Goal: Information Seeking & Learning: Learn about a topic

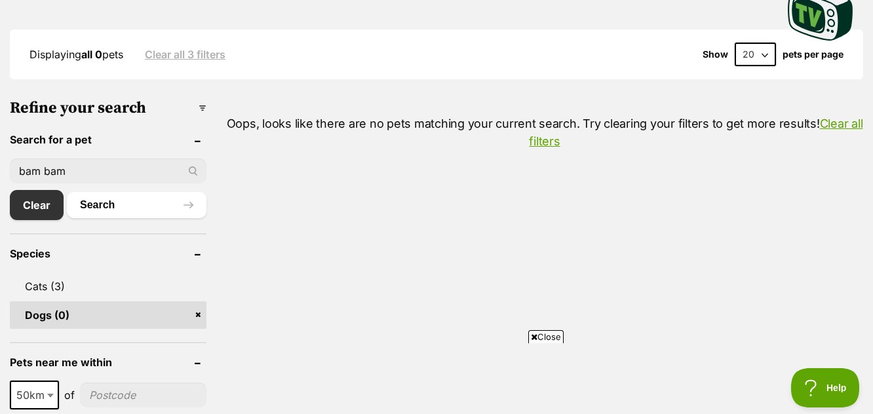
scroll to position [262, 0]
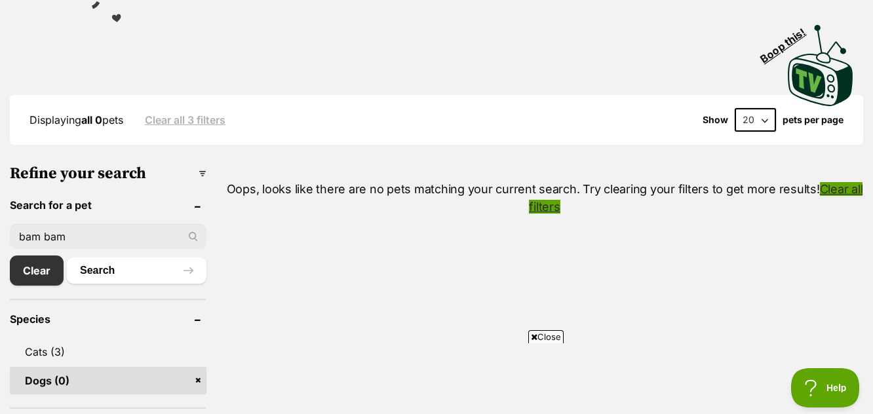
click at [836, 190] on link "Clear all filters" at bounding box center [696, 197] width 334 height 31
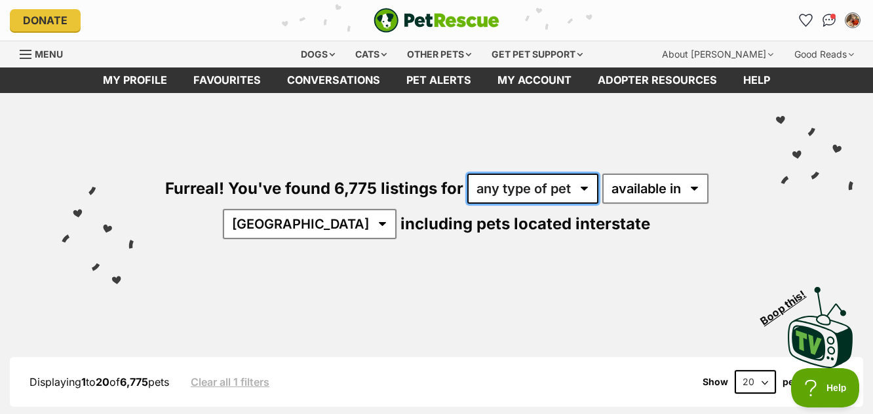
click at [582, 186] on select "any type of pet cats dogs other pets" at bounding box center [532, 189] width 131 height 30
select select "Dogs"
click at [467, 174] on select "any type of pet cats dogs other pets" at bounding box center [532, 189] width 131 height 30
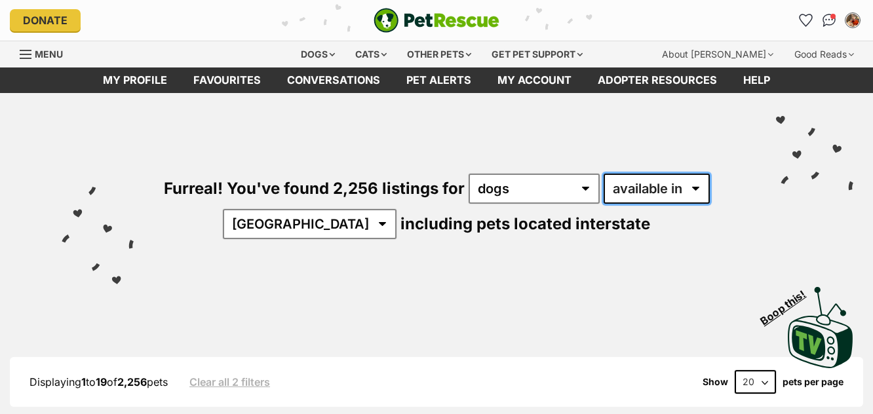
click at [696, 187] on select "available in located in" at bounding box center [657, 189] width 106 height 30
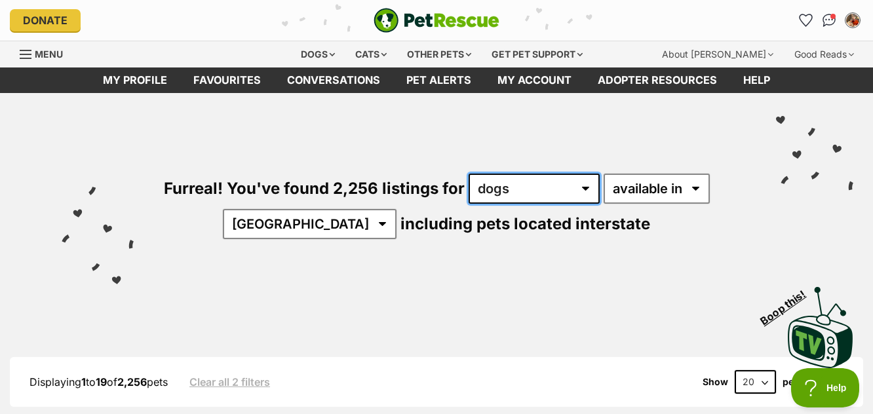
click at [584, 186] on select "any type of pet cats dogs other pets" at bounding box center [534, 189] width 131 height 30
click at [470, 186] on select "any type of pet cats dogs other pets" at bounding box center [534, 189] width 131 height 30
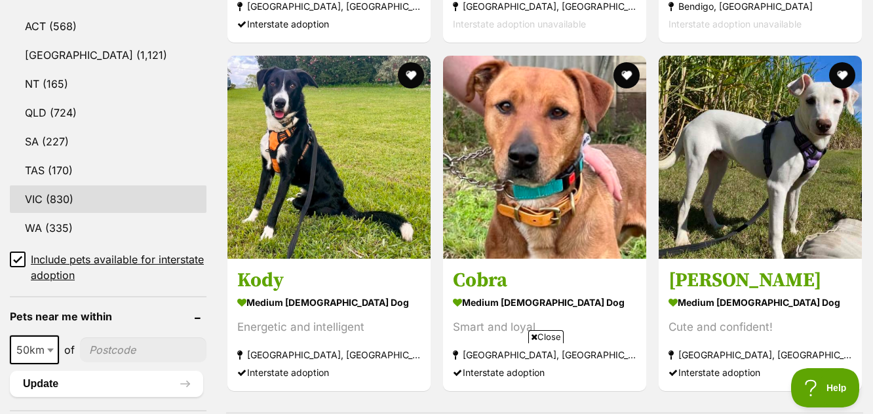
click at [64, 198] on link "VIC (830)" at bounding box center [108, 200] width 197 height 28
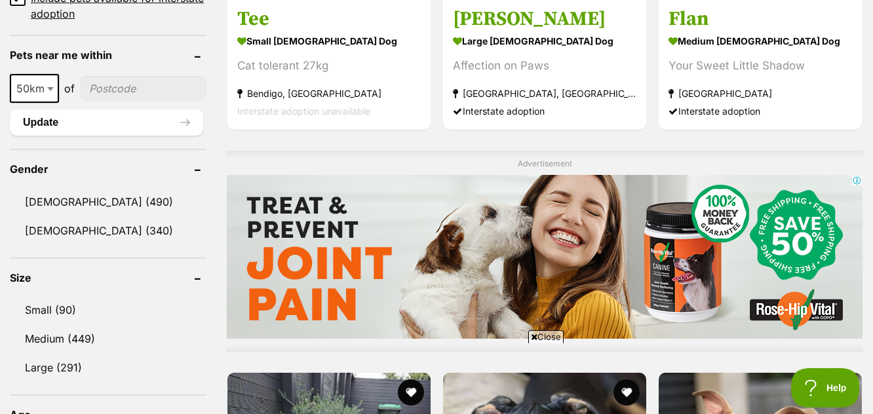
scroll to position [984, 0]
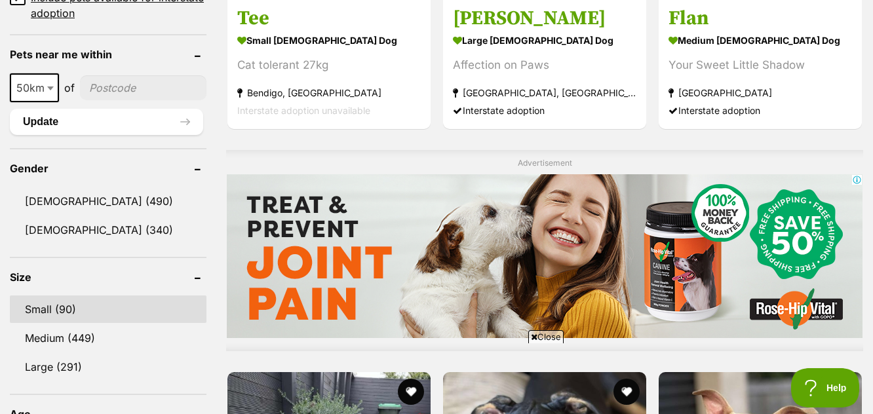
click at [45, 308] on link "Small (90)" at bounding box center [108, 310] width 197 height 28
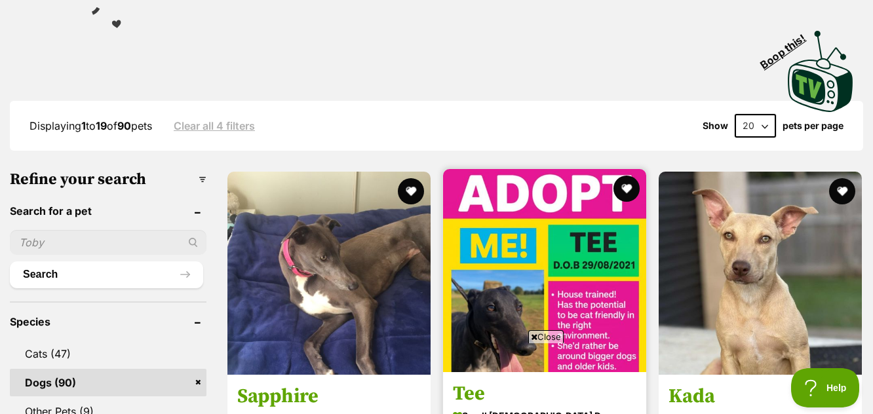
scroll to position [262, 0]
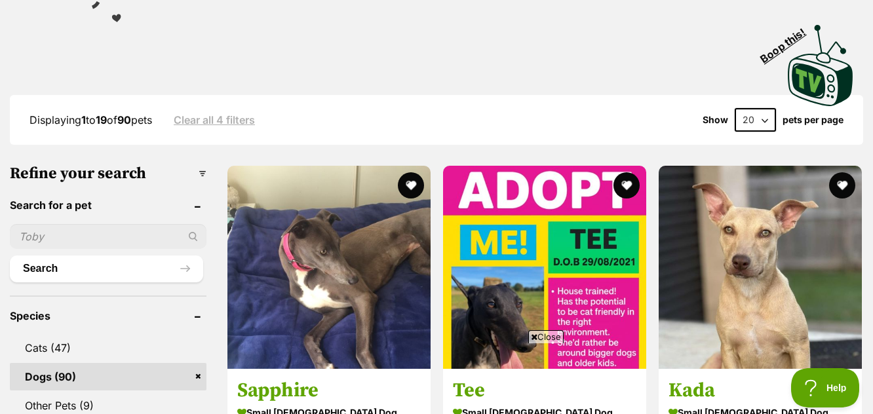
click at [545, 338] on span "Close" at bounding box center [545, 336] width 35 height 13
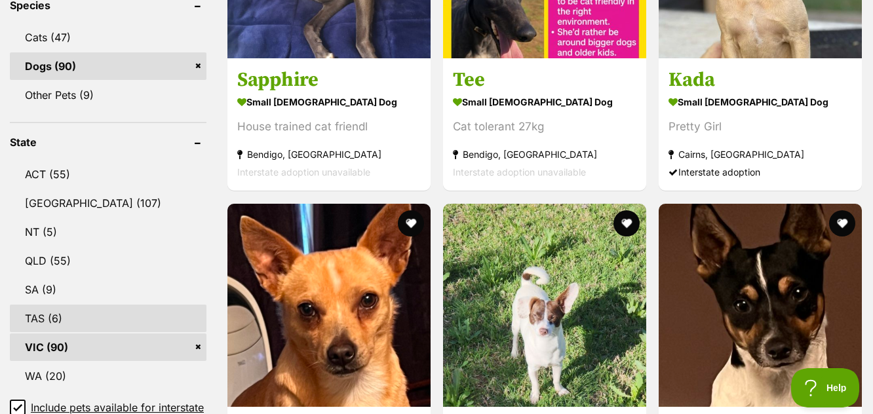
scroll to position [590, 0]
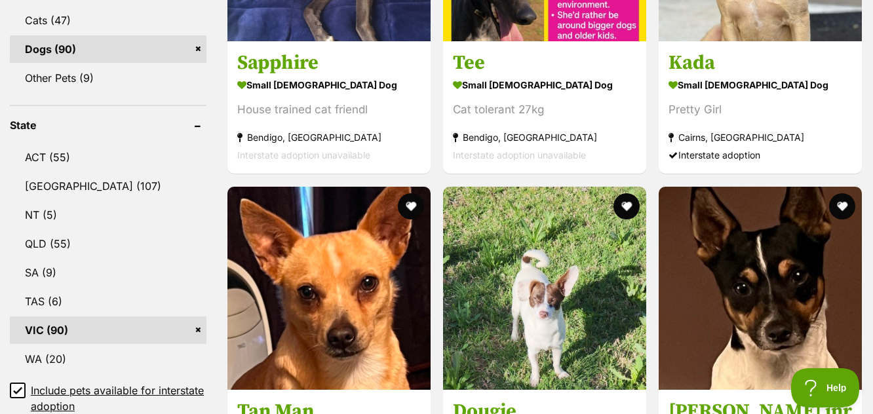
click at [61, 328] on link "VIC (90)" at bounding box center [108, 331] width 197 height 28
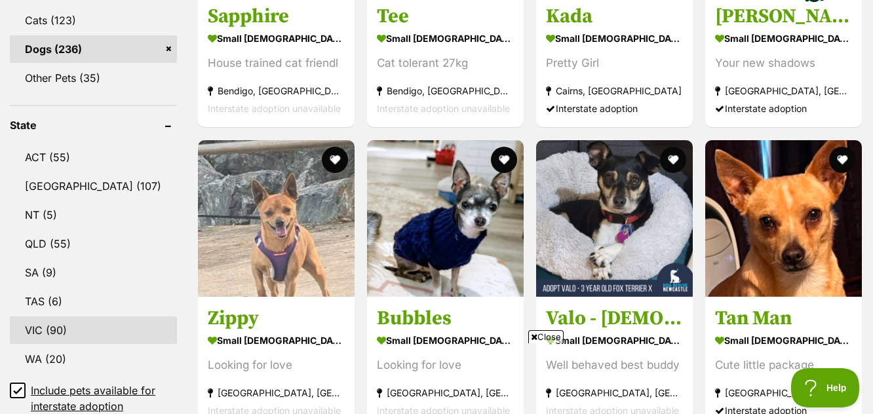
click at [69, 328] on link "VIC (90)" at bounding box center [93, 331] width 167 height 28
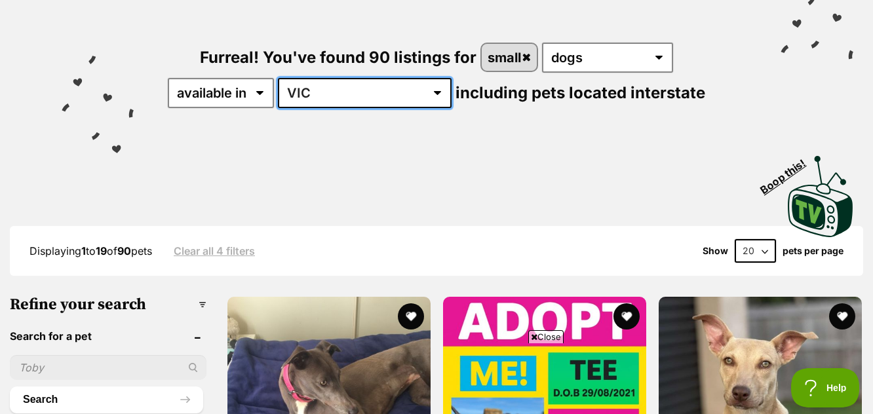
click at [401, 92] on select "Australia ACT NSW NT QLD SA TAS VIC WA" at bounding box center [365, 93] width 174 height 30
click at [399, 91] on select "Australia ACT NSW NT QLD SA TAS VIC WA" at bounding box center [365, 93] width 174 height 30
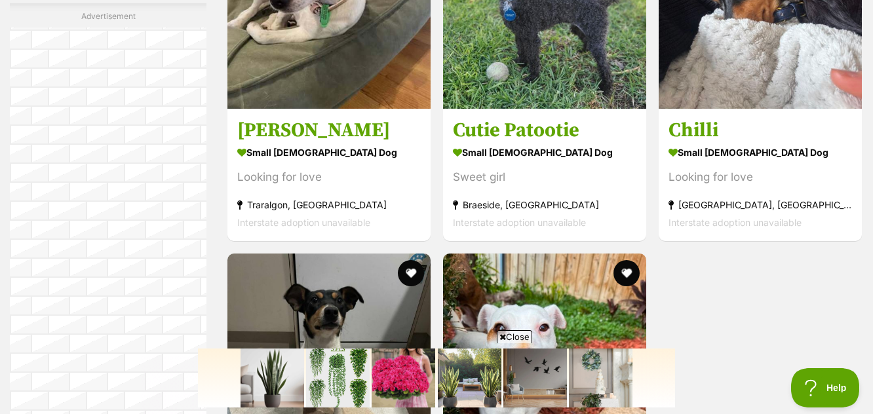
click at [511, 335] on span "Close" at bounding box center [514, 336] width 35 height 13
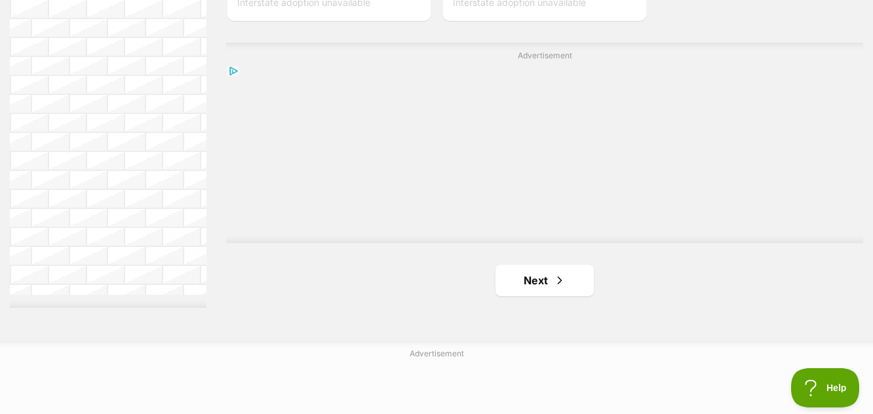
scroll to position [3213, 0]
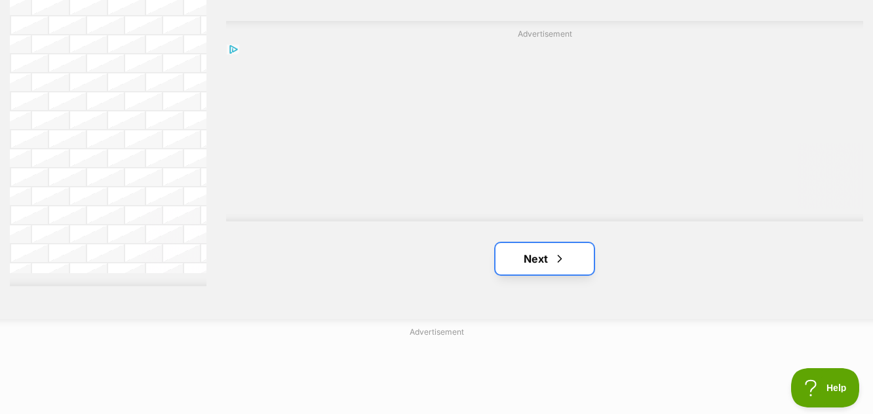
click at [540, 260] on link "Next" at bounding box center [545, 258] width 98 height 31
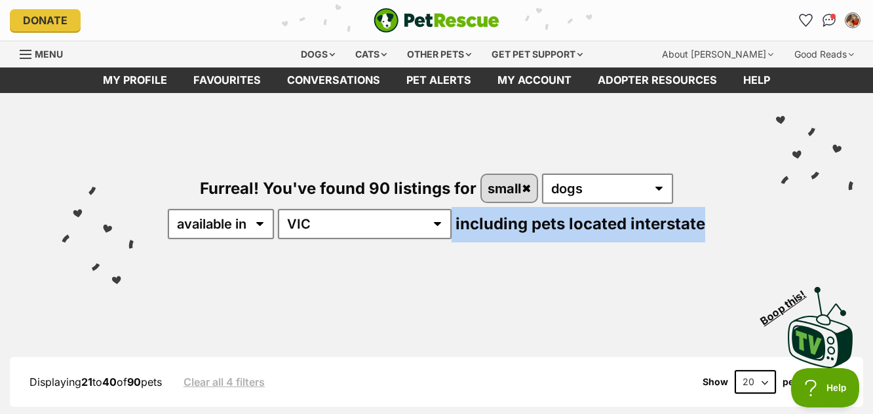
drag, startPoint x: 663, startPoint y: 222, endPoint x: 414, endPoint y: 228, distance: 248.6
click at [414, 228] on div "Furreal! You've found 90 listings for small any type of pet cats dogs other pet…" at bounding box center [437, 184] width 834 height 182
click at [511, 236] on div "Furreal! You've found 90 listings for small any type of pet cats dogs other pet…" at bounding box center [437, 184] width 834 height 182
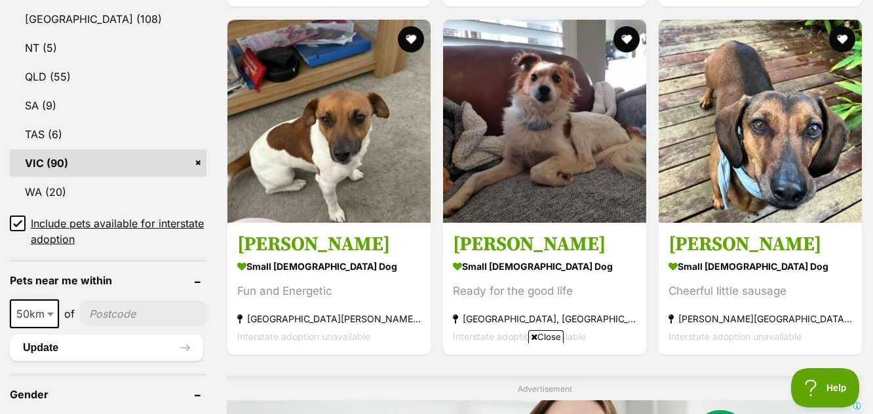
scroll to position [787, 0]
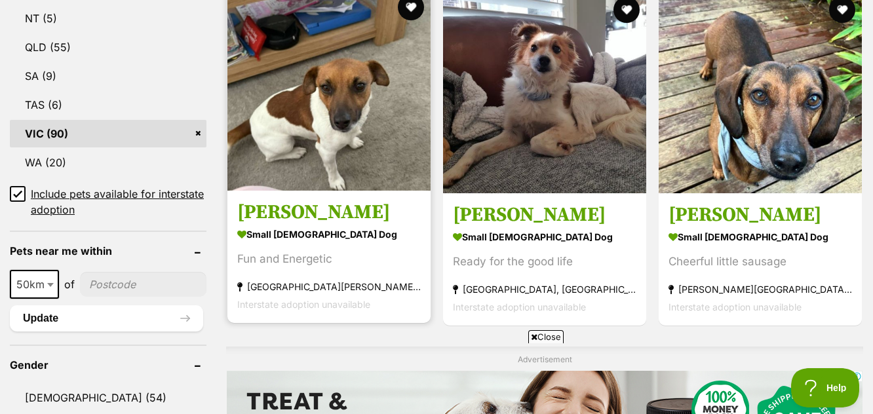
click at [321, 146] on img at bounding box center [329, 89] width 203 height 203
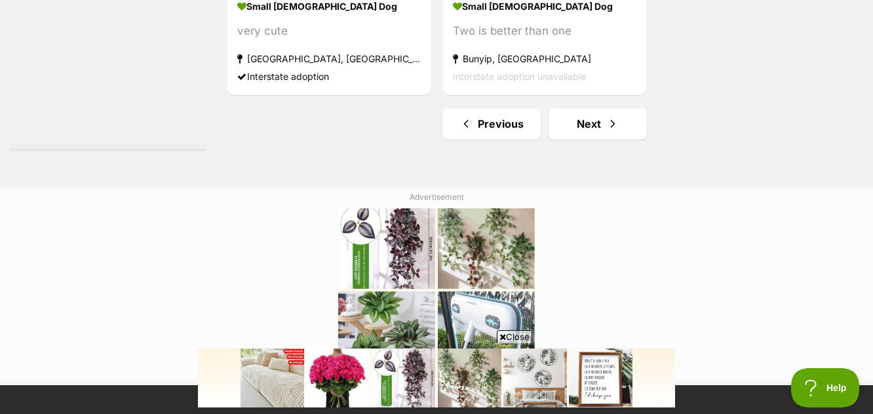
scroll to position [3344, 0]
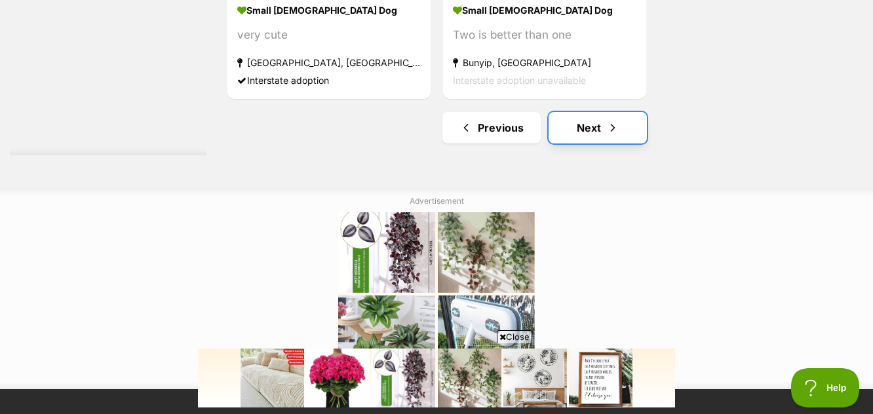
click at [591, 126] on link "Next" at bounding box center [598, 127] width 98 height 31
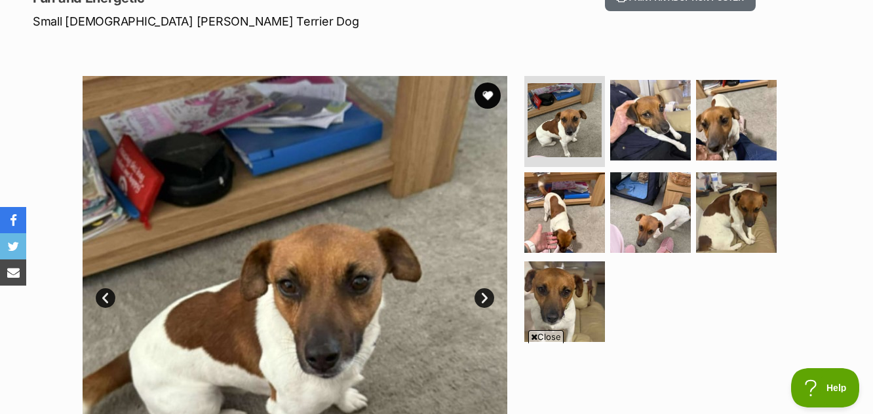
click at [543, 338] on span "Close" at bounding box center [545, 336] width 35 height 13
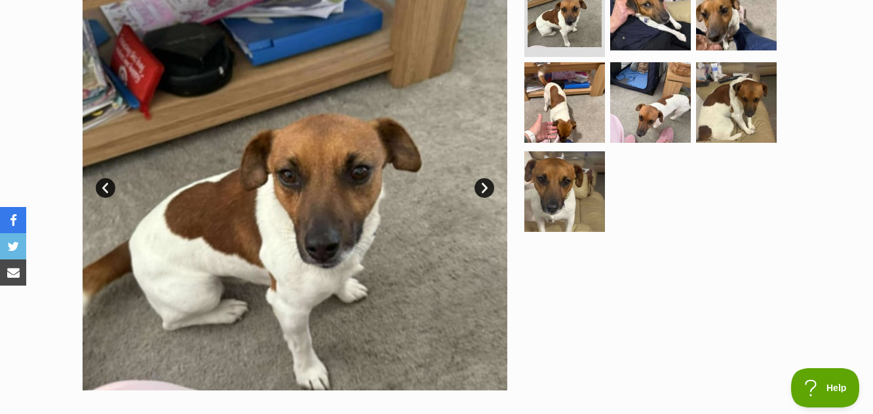
scroll to position [328, 0]
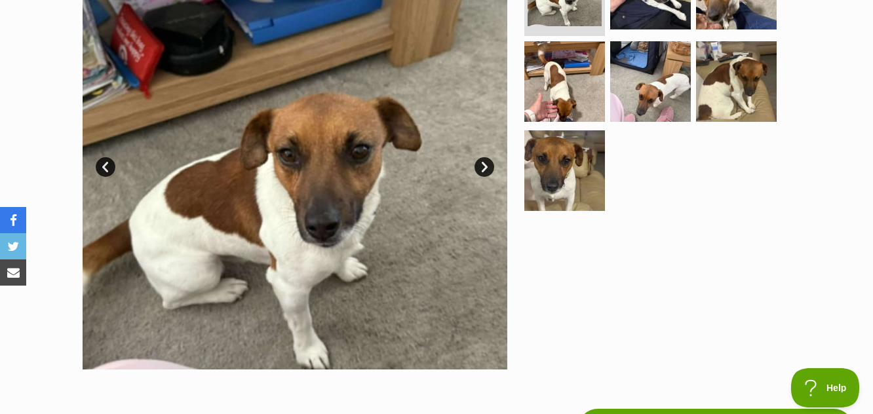
click at [483, 163] on link "Next" at bounding box center [485, 167] width 20 height 20
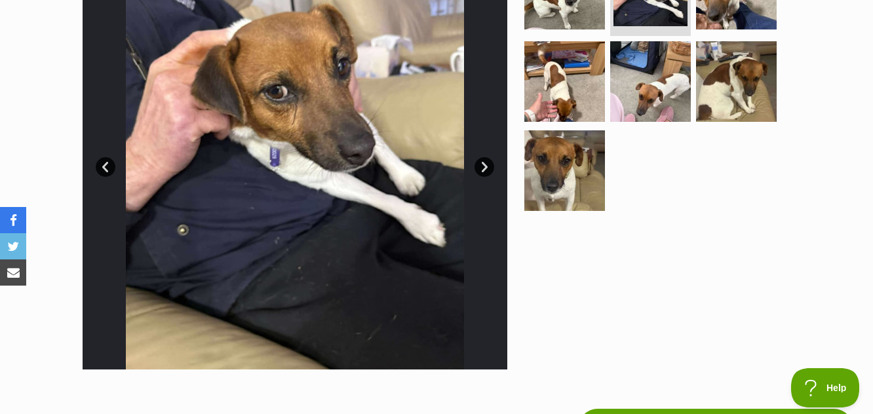
click at [483, 163] on link "Next" at bounding box center [485, 167] width 20 height 20
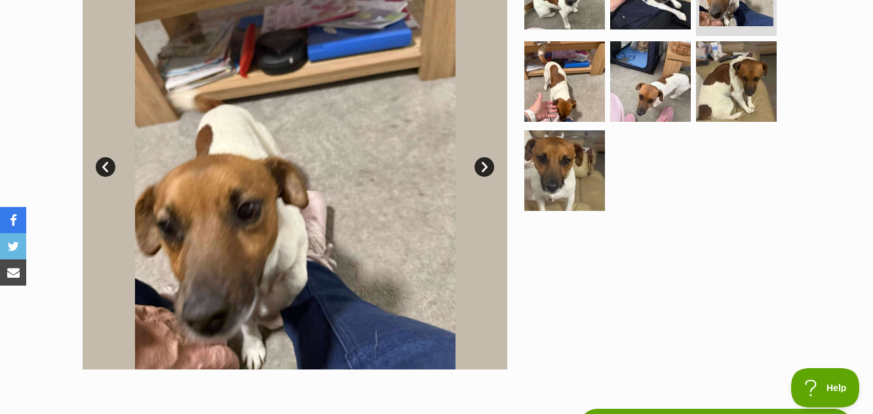
click at [483, 163] on link "Next" at bounding box center [485, 167] width 20 height 20
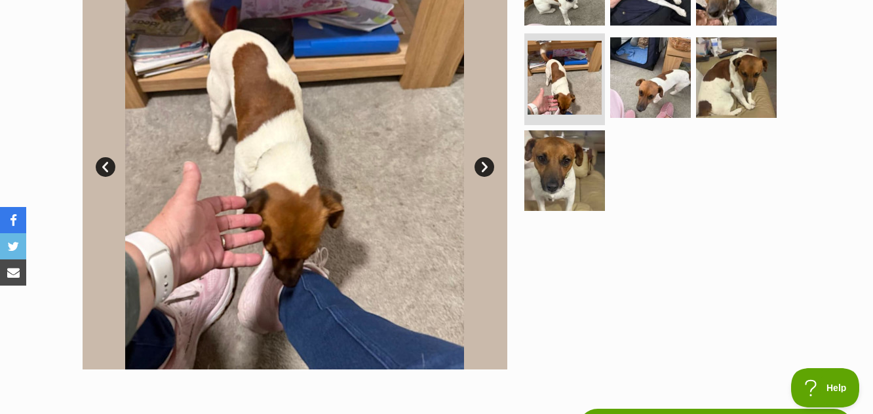
click at [483, 163] on link "Next" at bounding box center [485, 167] width 20 height 20
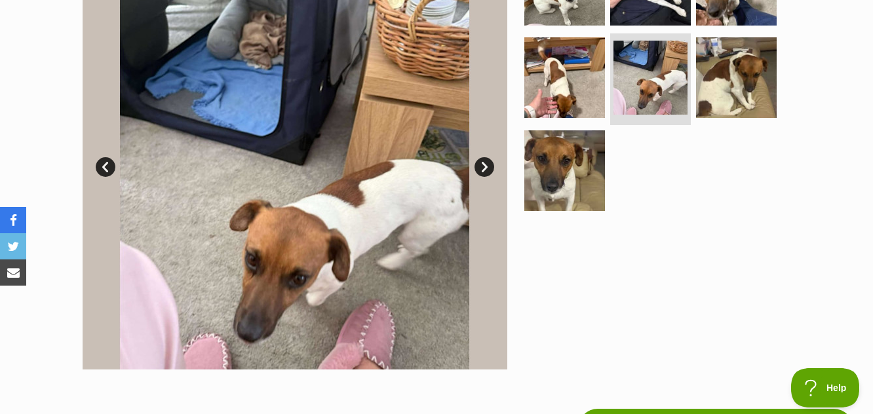
click at [483, 163] on link "Next" at bounding box center [485, 167] width 20 height 20
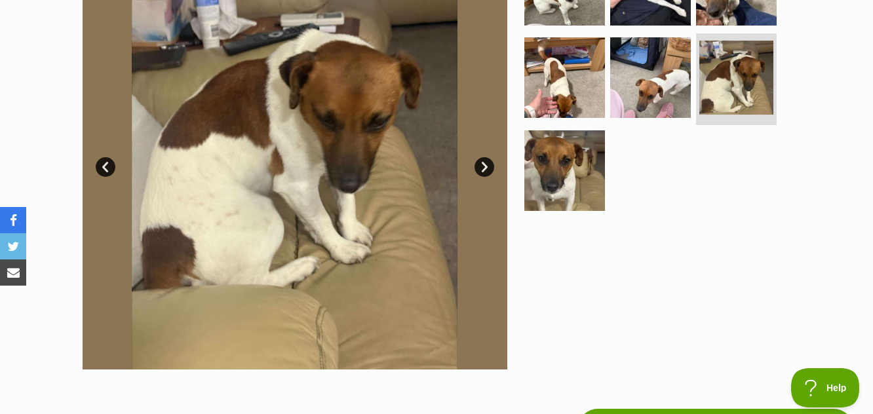
click at [483, 163] on link "Next" at bounding box center [485, 167] width 20 height 20
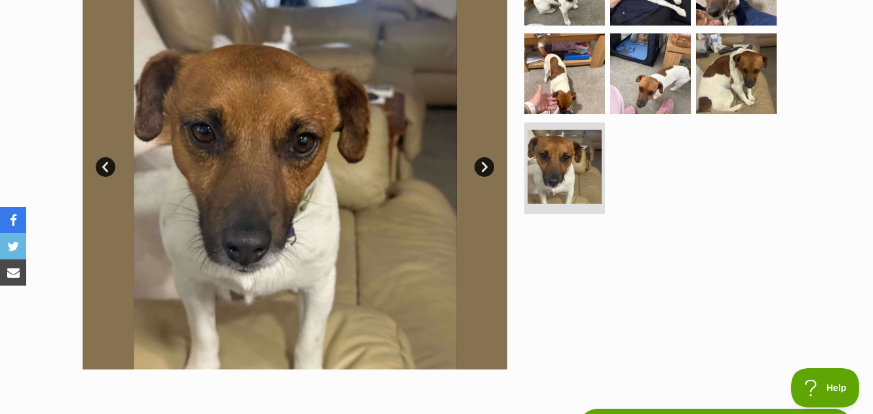
click at [483, 163] on link "Next" at bounding box center [485, 167] width 20 height 20
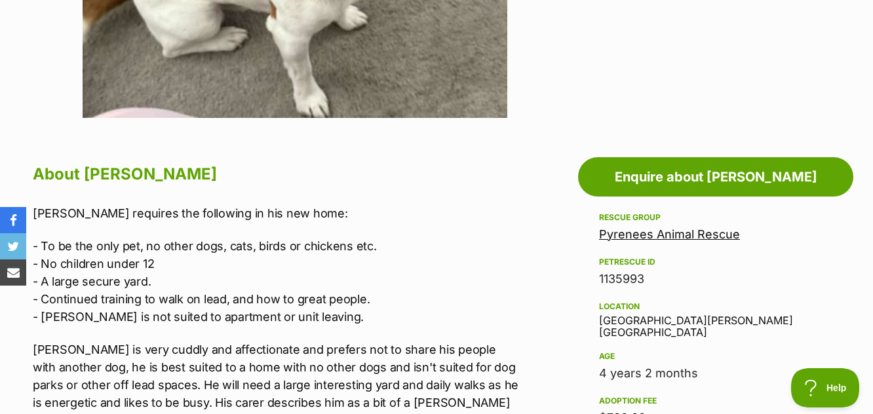
scroll to position [656, 0]
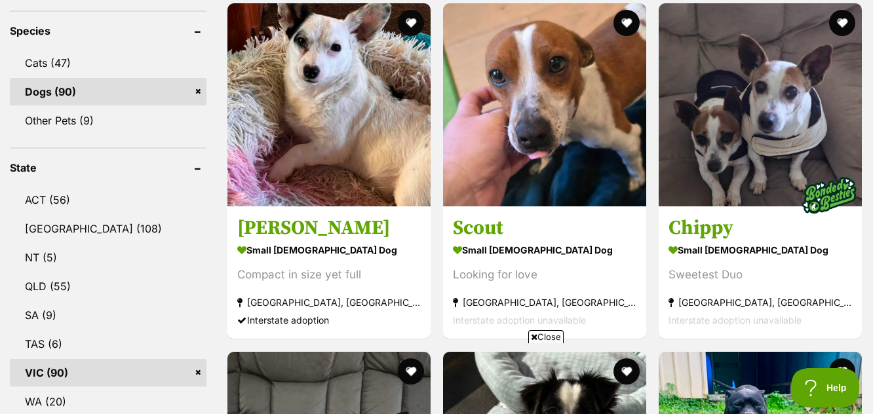
scroll to position [525, 0]
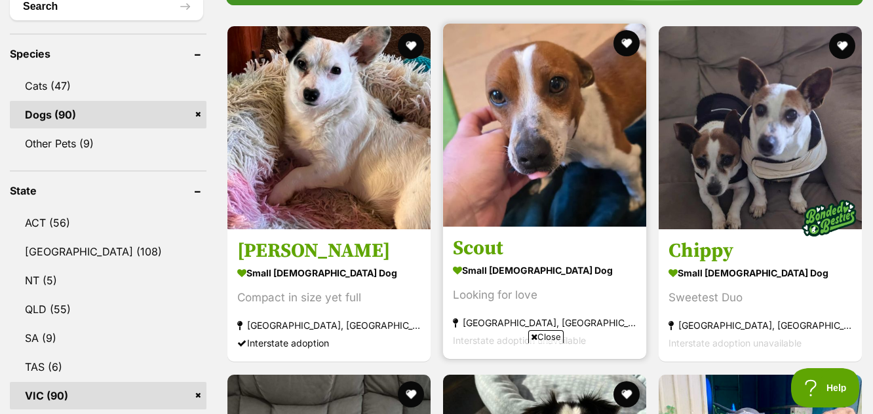
click at [559, 153] on img at bounding box center [544, 125] width 203 height 203
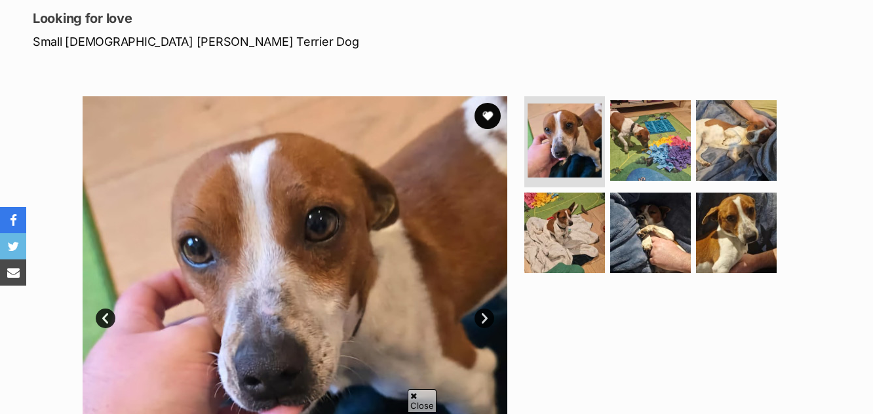
scroll to position [262, 0]
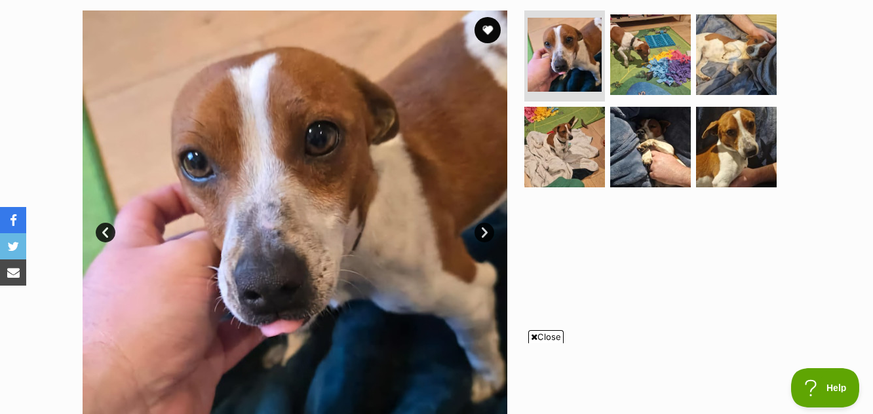
click at [485, 231] on link "Next" at bounding box center [485, 233] width 20 height 20
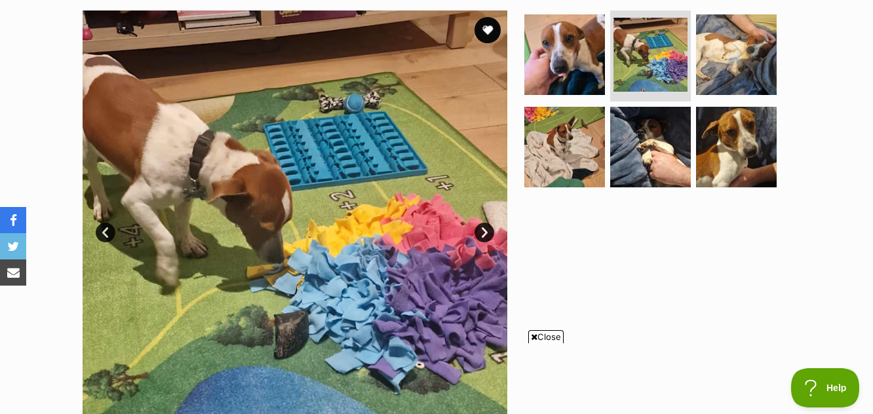
click at [481, 229] on link "Next" at bounding box center [485, 233] width 20 height 20
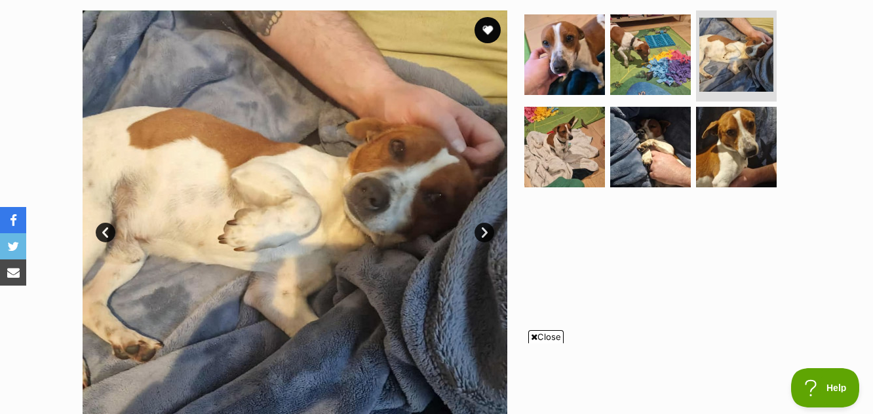
click at [481, 229] on link "Next" at bounding box center [485, 233] width 20 height 20
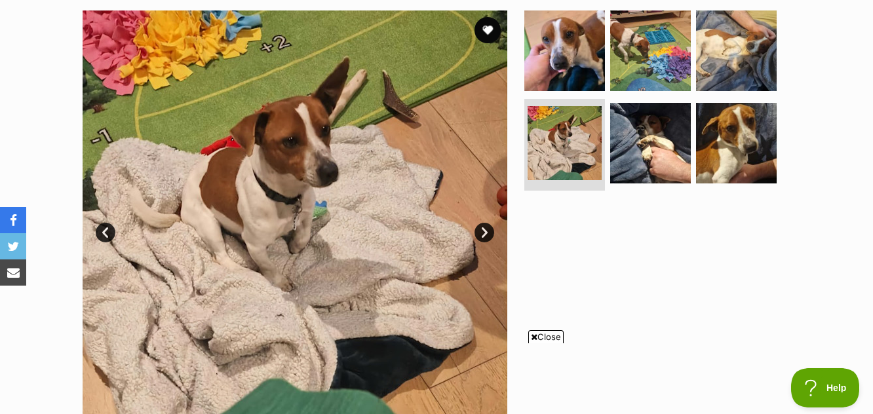
click at [480, 229] on link "Next" at bounding box center [485, 233] width 20 height 20
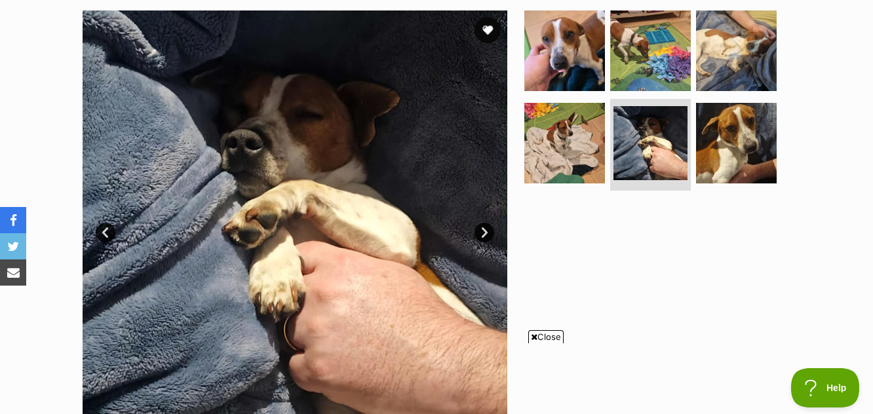
click at [480, 229] on link "Next" at bounding box center [485, 233] width 20 height 20
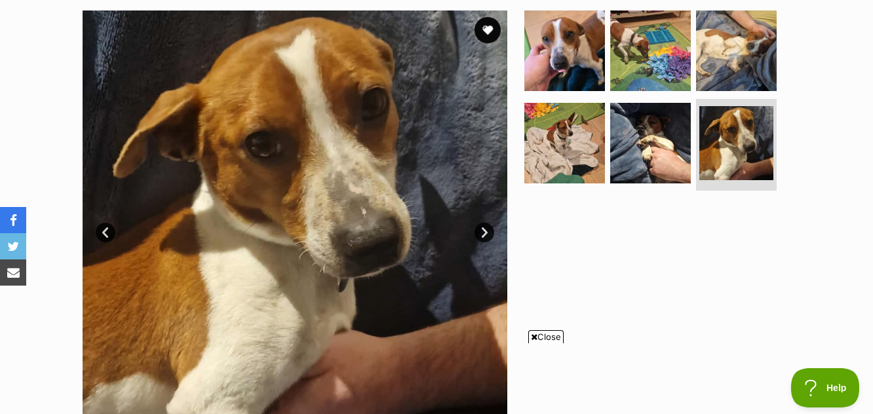
click at [480, 229] on link "Next" at bounding box center [485, 233] width 20 height 20
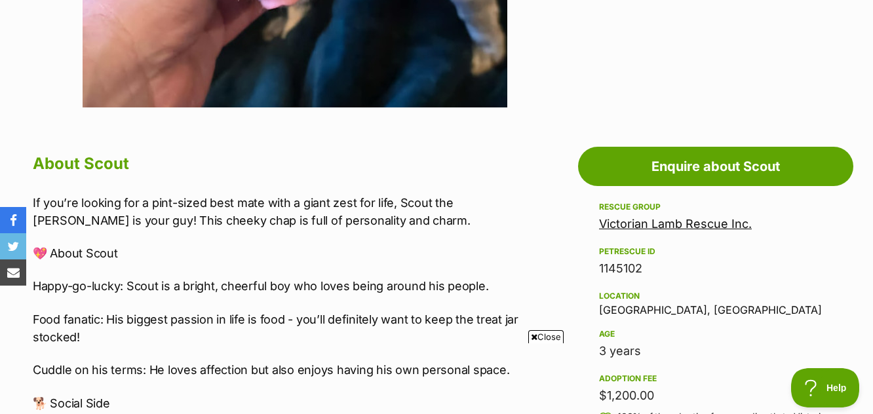
scroll to position [197, 0]
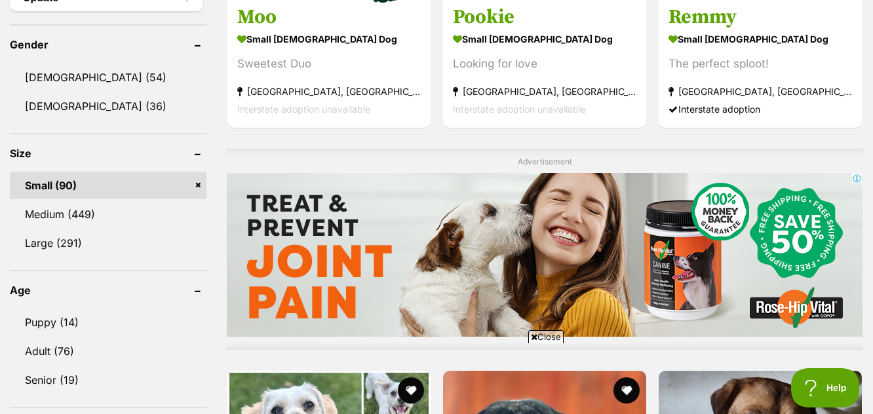
scroll to position [1239, 0]
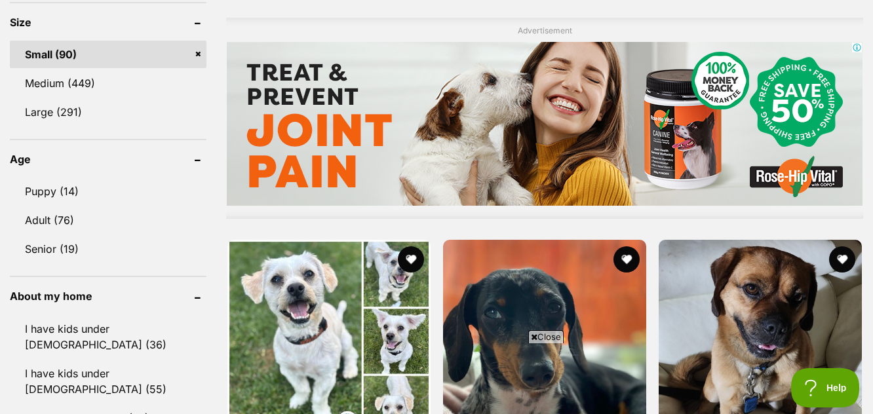
click at [547, 336] on span "Close" at bounding box center [545, 336] width 35 height 13
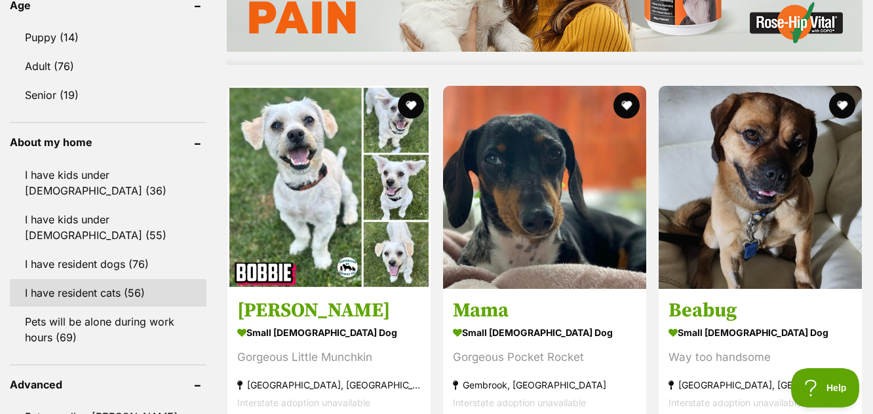
scroll to position [1370, 0]
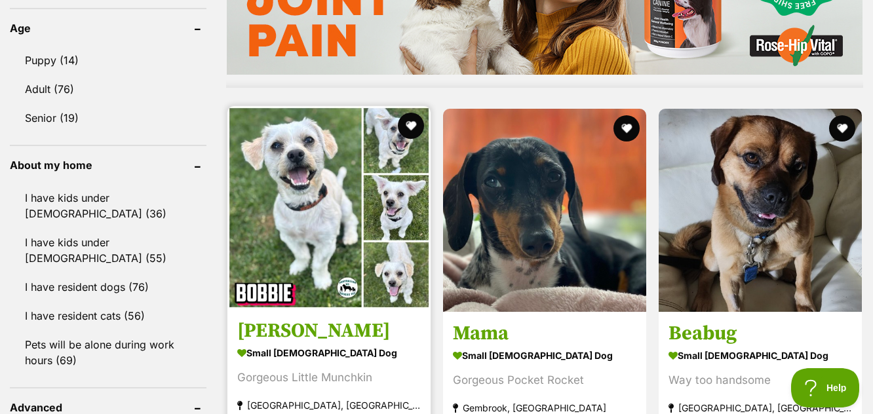
click at [328, 247] on img at bounding box center [329, 207] width 203 height 203
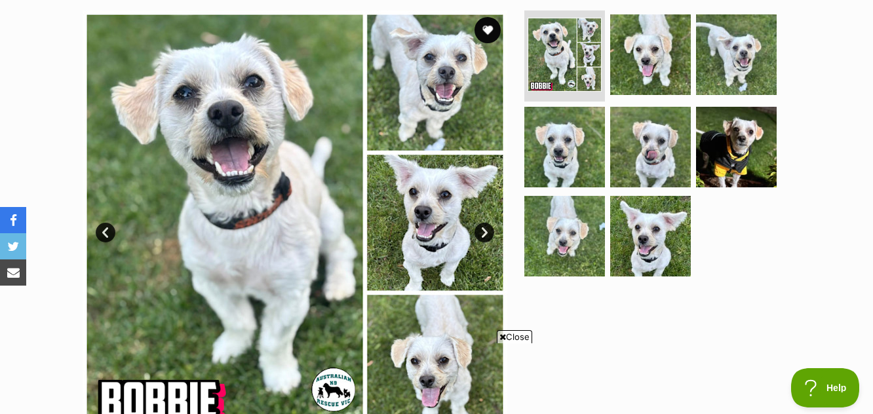
click at [483, 231] on link "Next" at bounding box center [485, 233] width 20 height 20
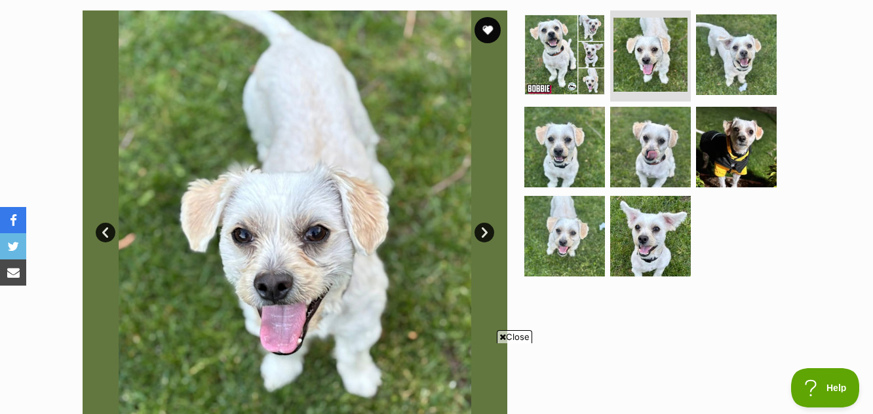
click at [483, 231] on link "Next" at bounding box center [485, 233] width 20 height 20
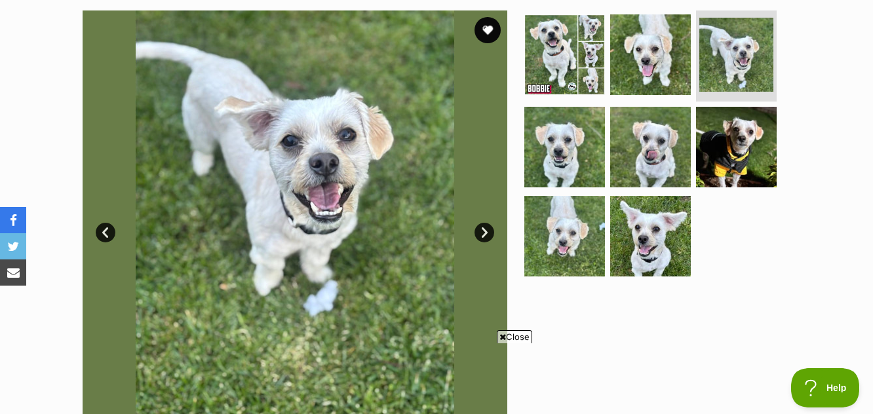
click at [483, 231] on link "Next" at bounding box center [485, 233] width 20 height 20
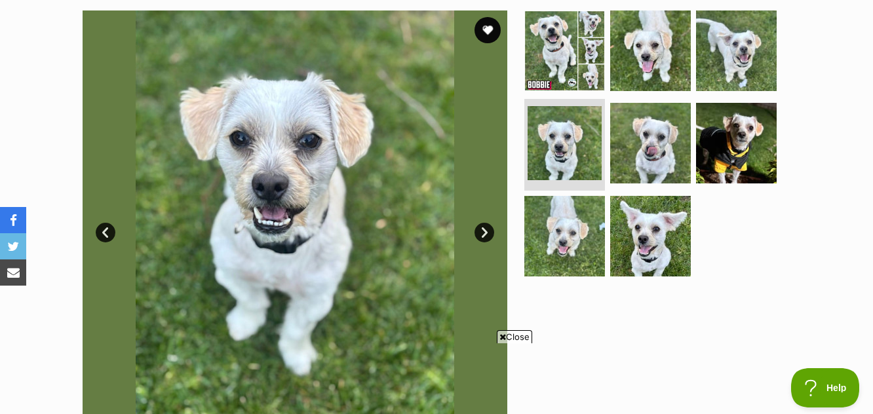
click at [483, 231] on link "Next" at bounding box center [485, 233] width 20 height 20
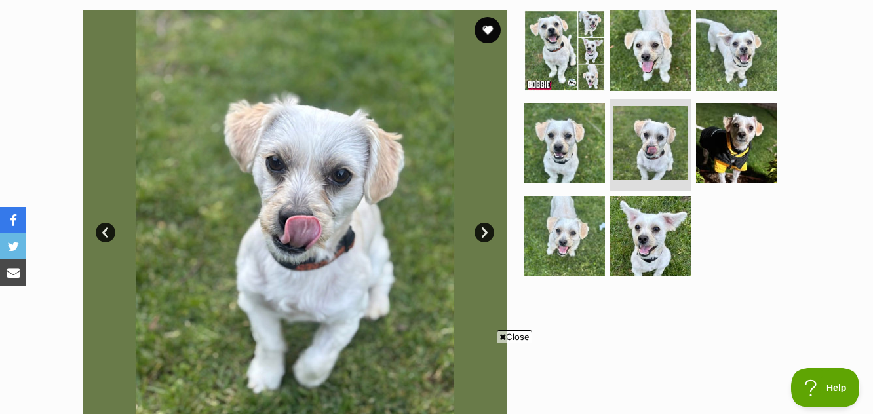
click at [483, 231] on link "Next" at bounding box center [485, 233] width 20 height 20
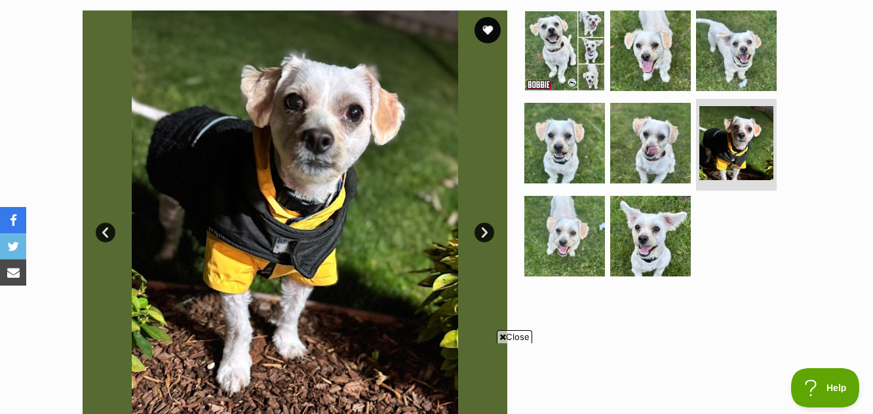
click at [483, 231] on link "Next" at bounding box center [485, 233] width 20 height 20
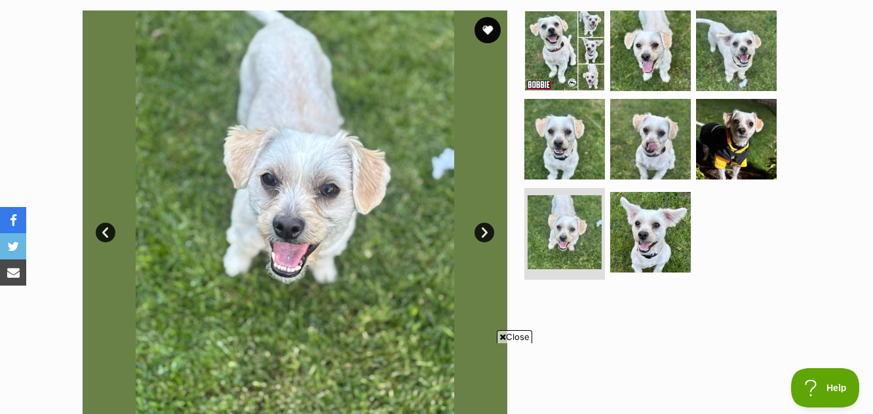
click at [483, 231] on link "Next" at bounding box center [485, 233] width 20 height 20
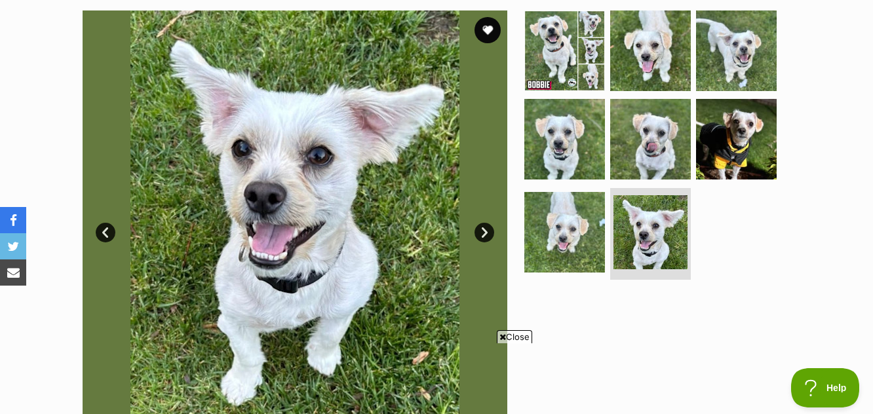
click at [483, 231] on link "Next" at bounding box center [485, 233] width 20 height 20
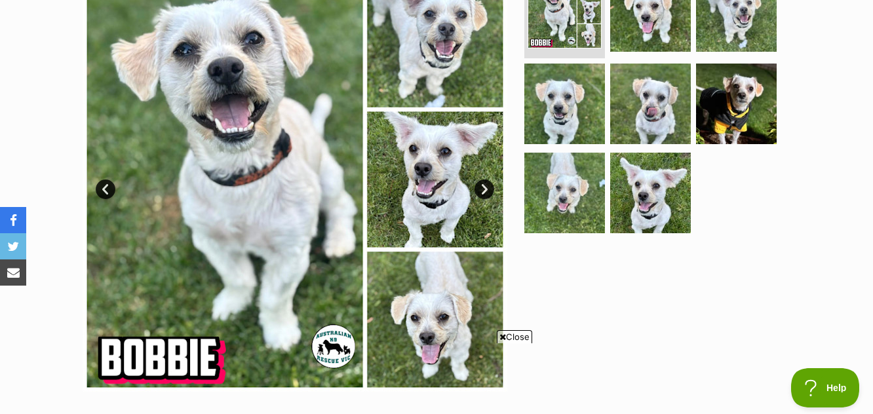
scroll to position [328, 0]
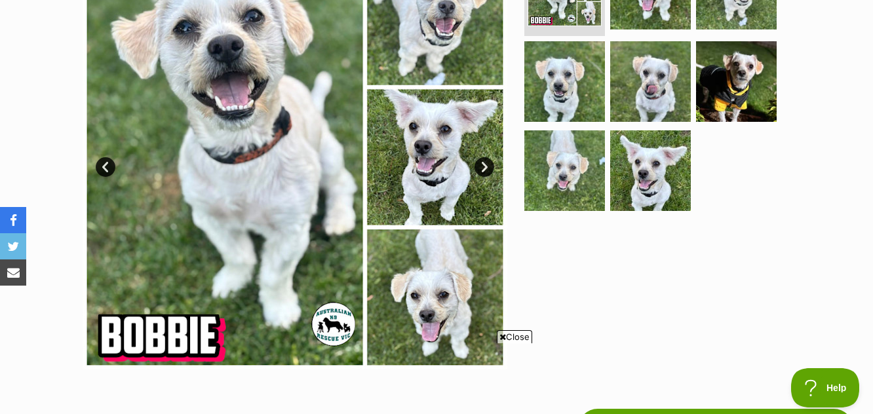
click at [521, 334] on span "Close" at bounding box center [514, 336] width 35 height 13
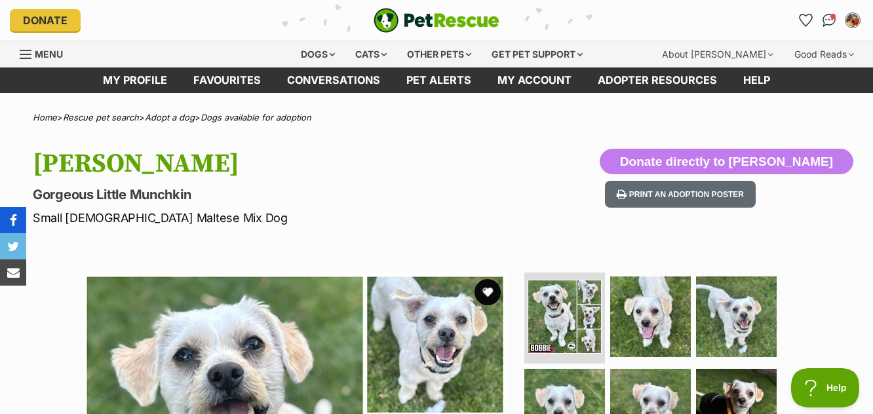
scroll to position [0, 0]
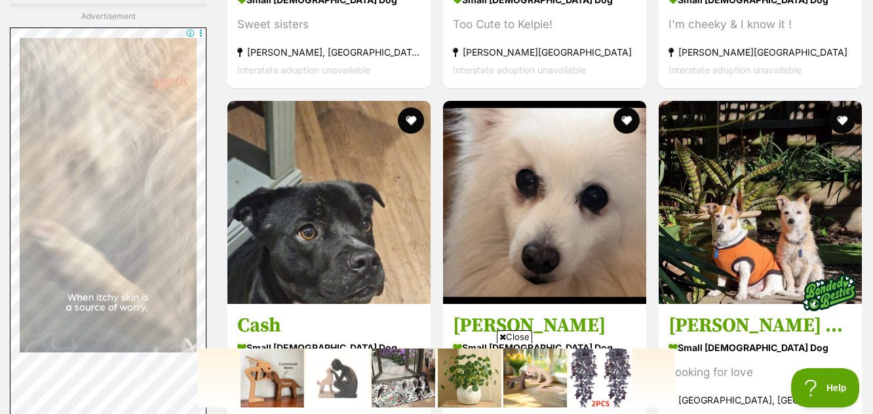
scroll to position [2681, 0]
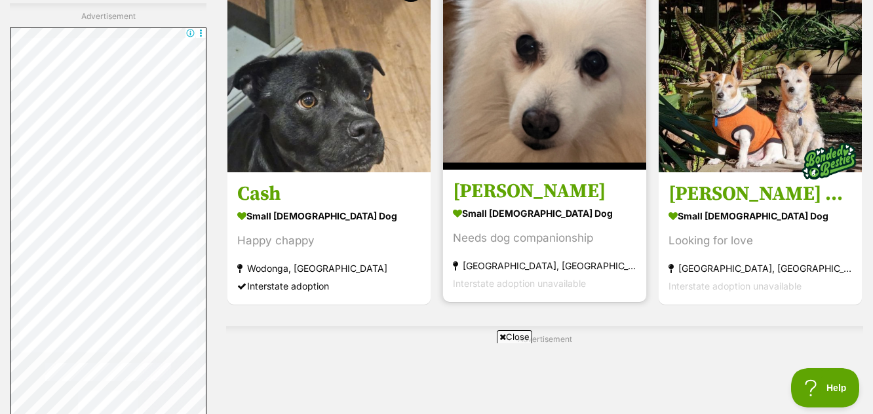
click at [566, 113] on img at bounding box center [544, 68] width 203 height 203
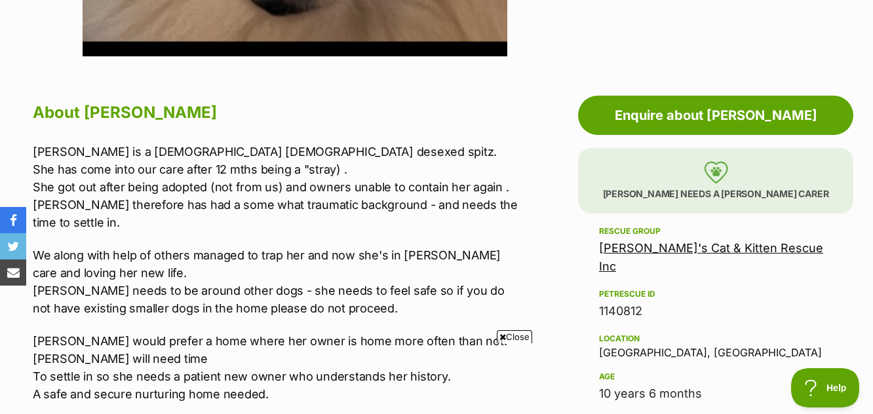
scroll to position [525, 0]
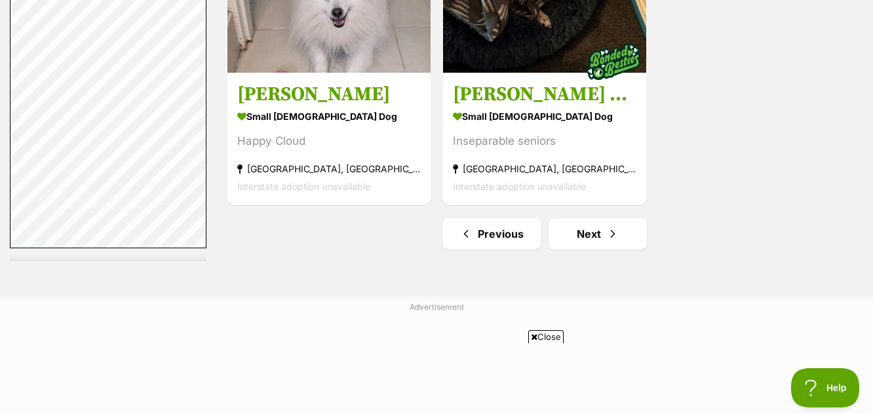
scroll to position [3375, 0]
